Goal: Task Accomplishment & Management: Use online tool/utility

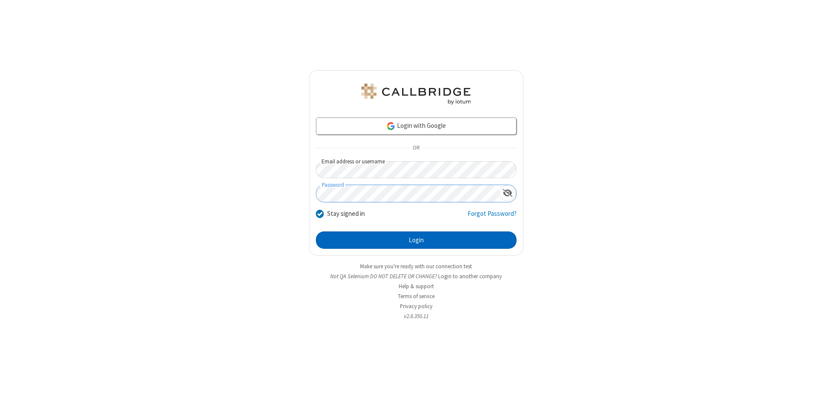
click at [416, 240] on button "Login" at bounding box center [416, 239] width 201 height 17
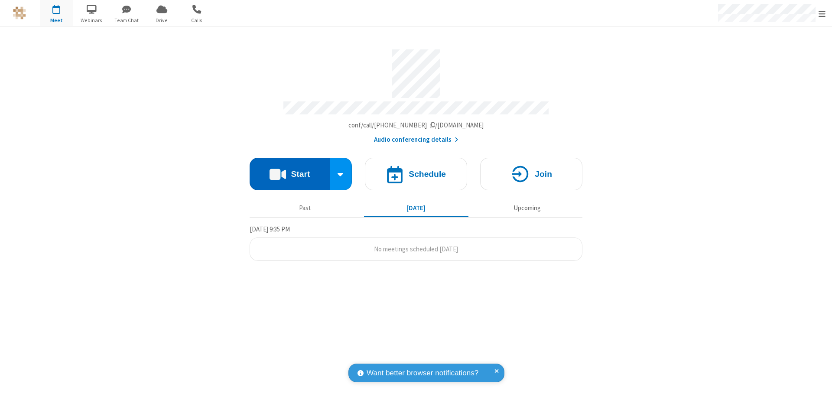
click at [289, 170] on button "Start" at bounding box center [290, 174] width 80 height 32
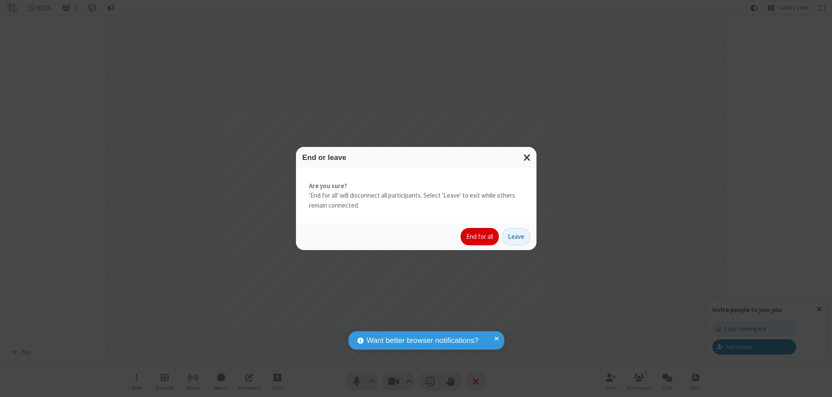
click at [480, 237] on button "End for all" at bounding box center [480, 236] width 38 height 17
